Goal: Check status: Check status

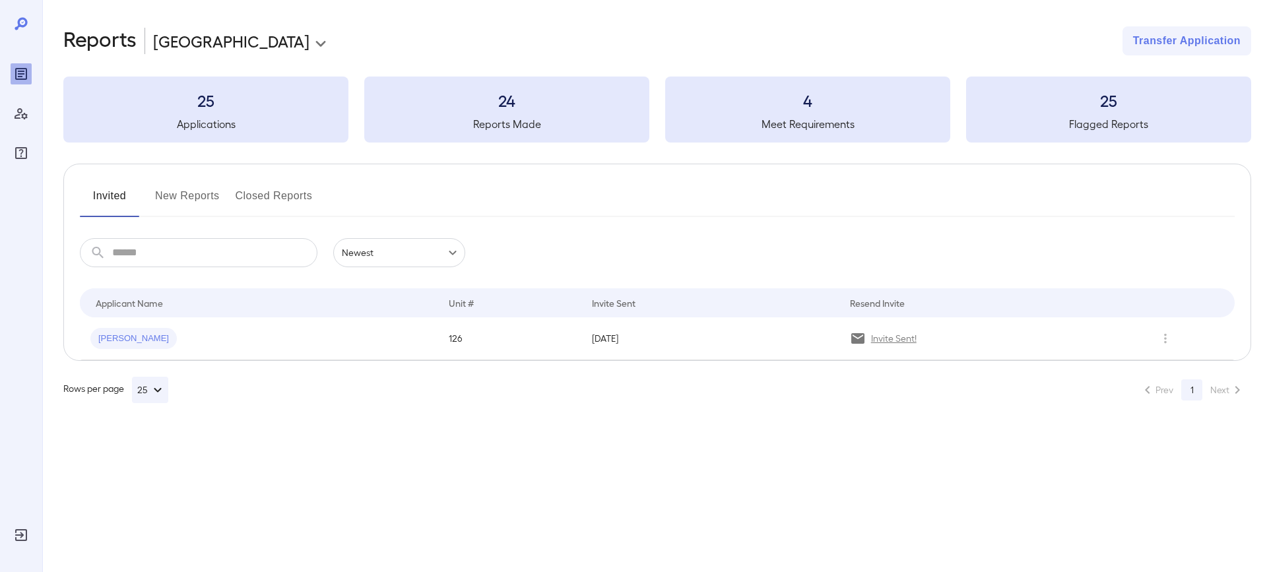
click at [170, 195] on button "New Reports" at bounding box center [187, 201] width 65 height 32
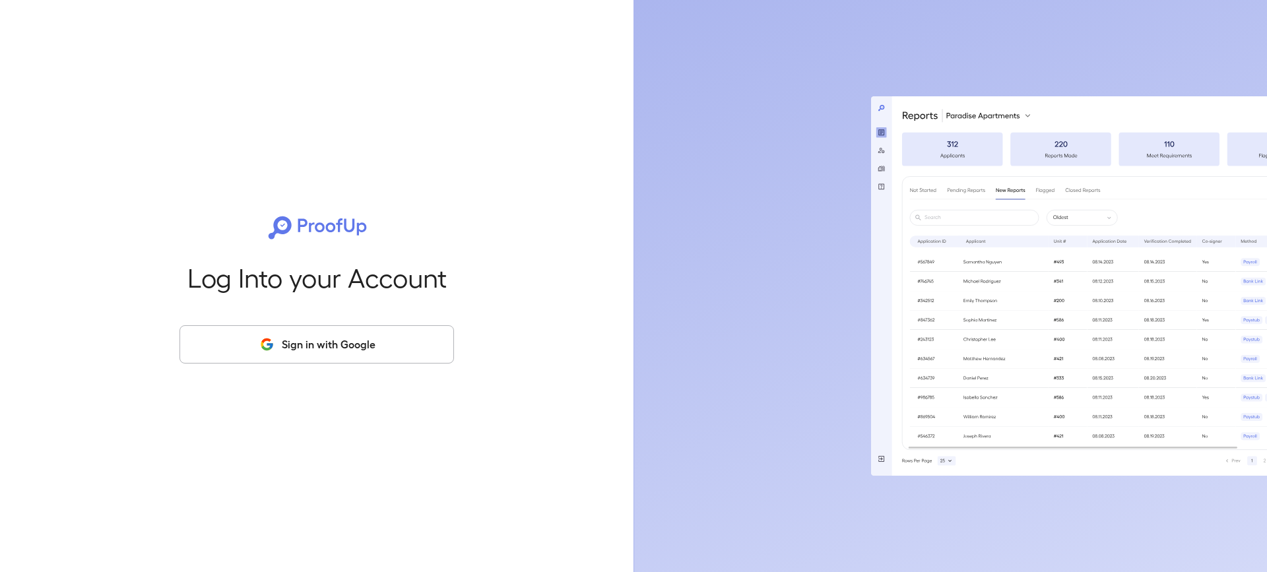
drag, startPoint x: 271, startPoint y: 345, endPoint x: 279, endPoint y: 347, distance: 7.5
click at [273, 345] on icon "button" at bounding box center [270, 346] width 6 height 6
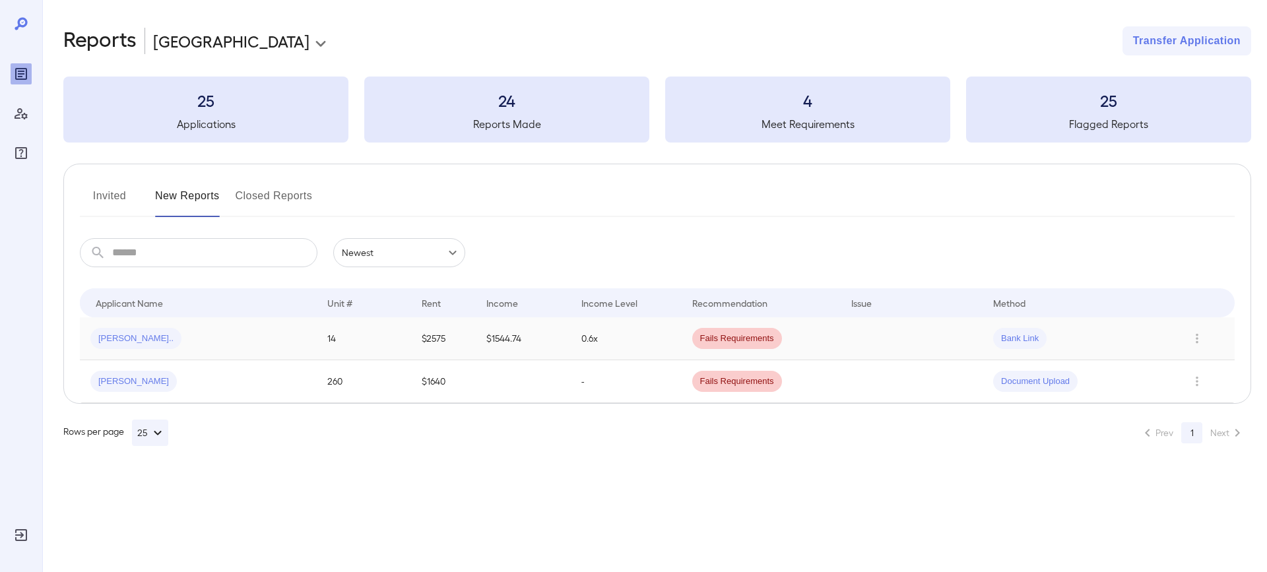
click at [251, 340] on div "[PERSON_NAME].." at bounding box center [198, 338] width 216 height 21
click at [119, 202] on button "Invited" at bounding box center [109, 201] width 59 height 32
